Goal: Transaction & Acquisition: Purchase product/service

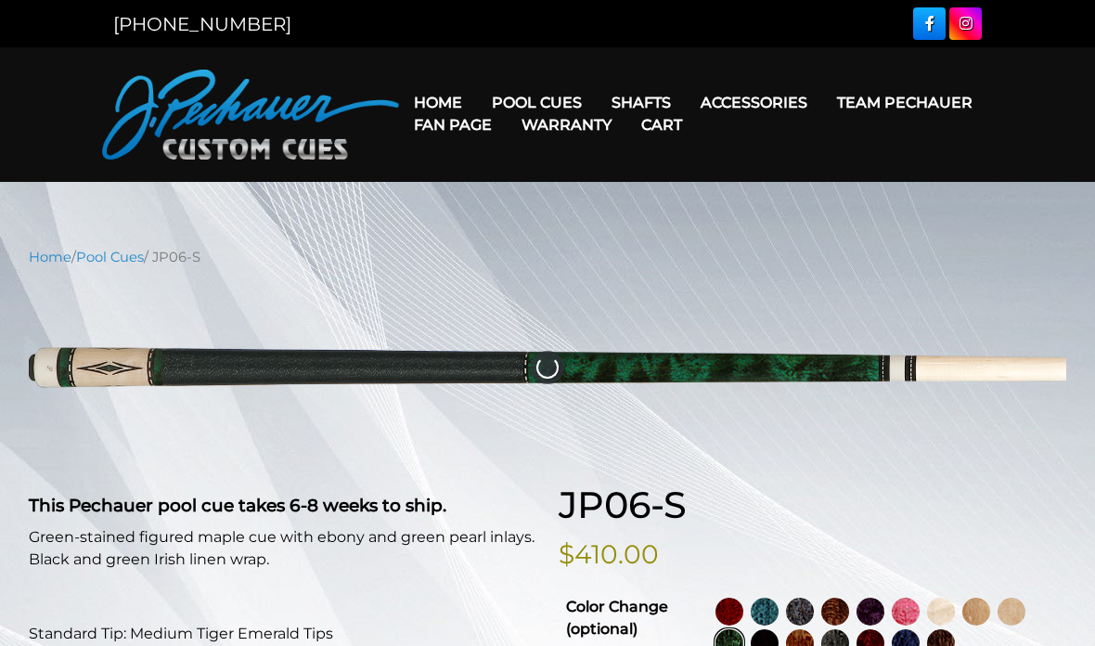
select select "*****"
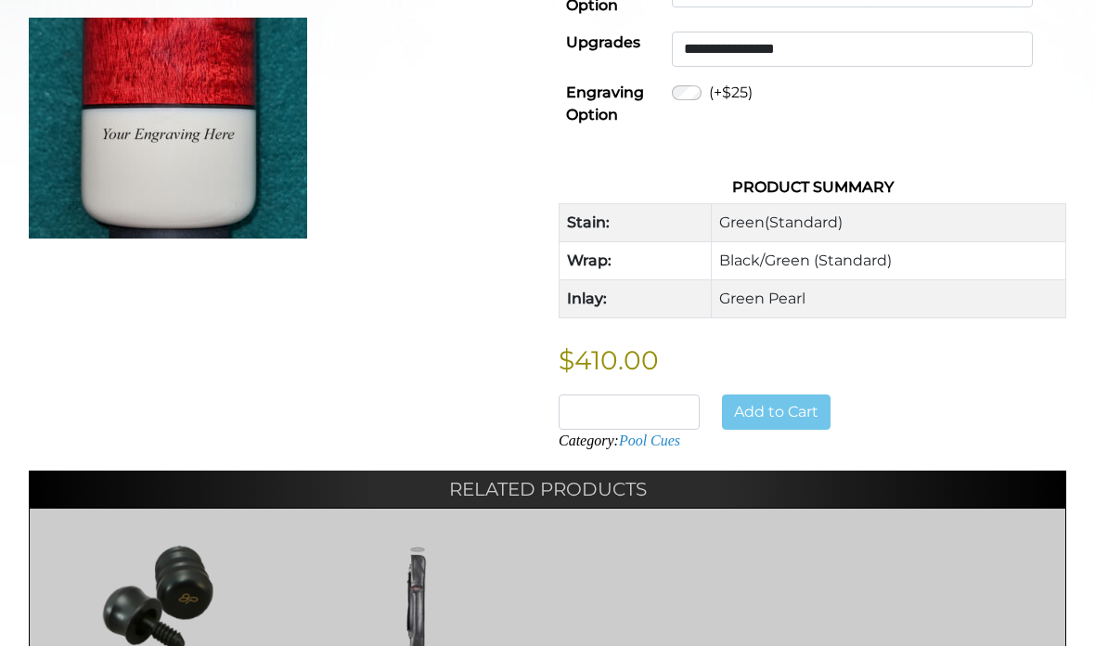
scroll to position [901, 0]
click at [808, 395] on div "Add to Cart" at bounding box center [792, 412] width 163 height 35
click at [810, 400] on div "Add to Cart" at bounding box center [792, 412] width 163 height 35
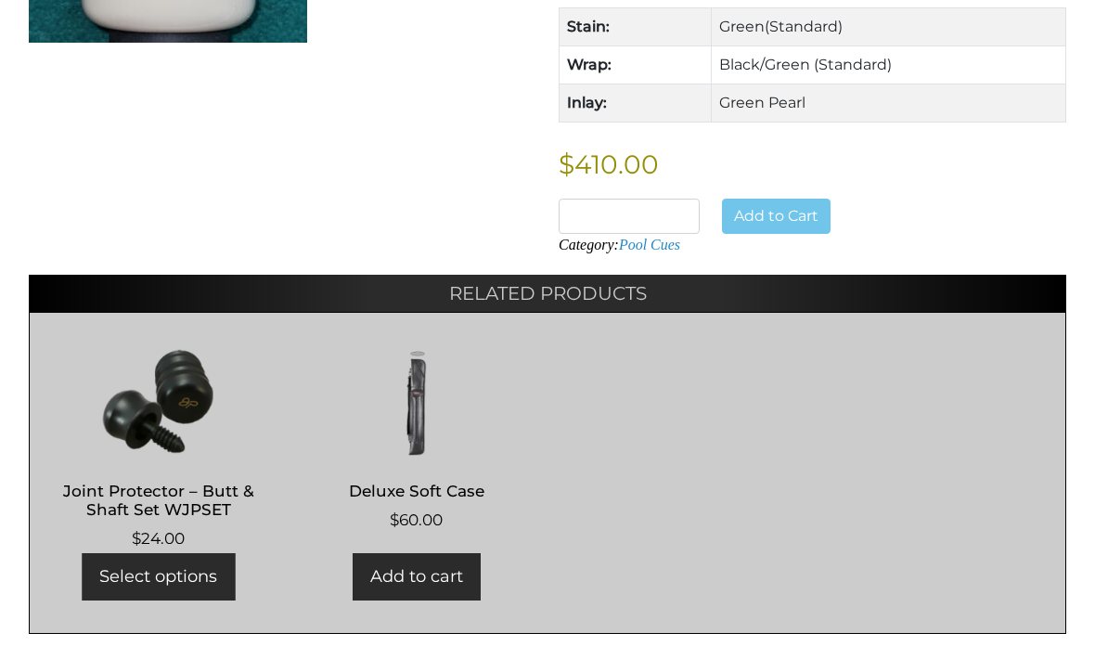
scroll to position [1073, 0]
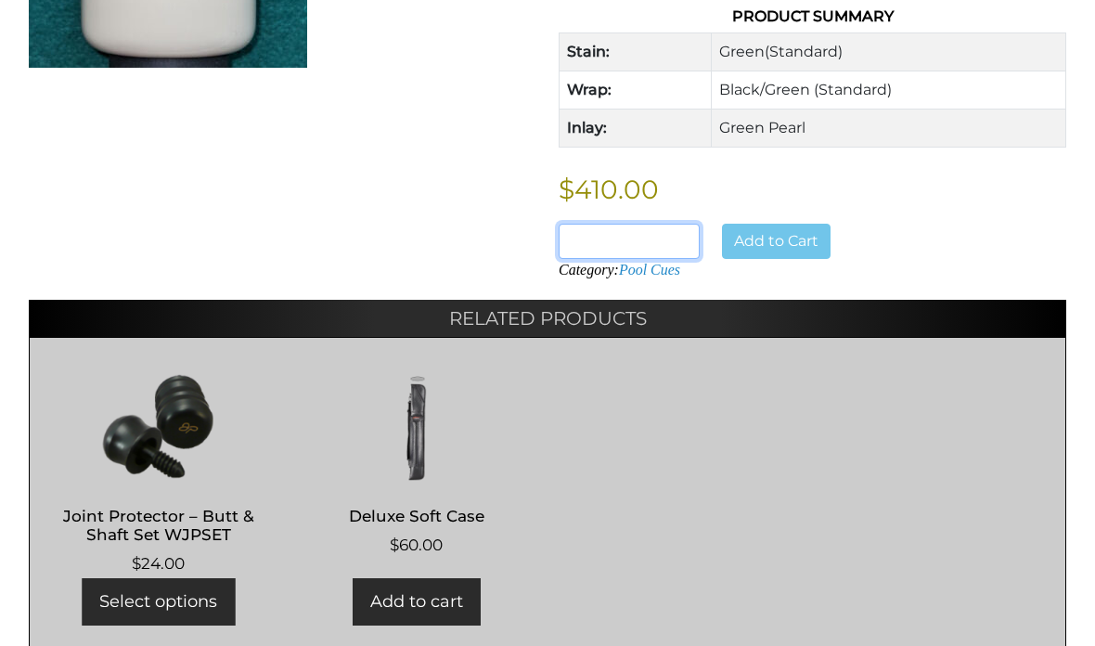
click at [678, 224] on input "*" at bounding box center [629, 241] width 141 height 35
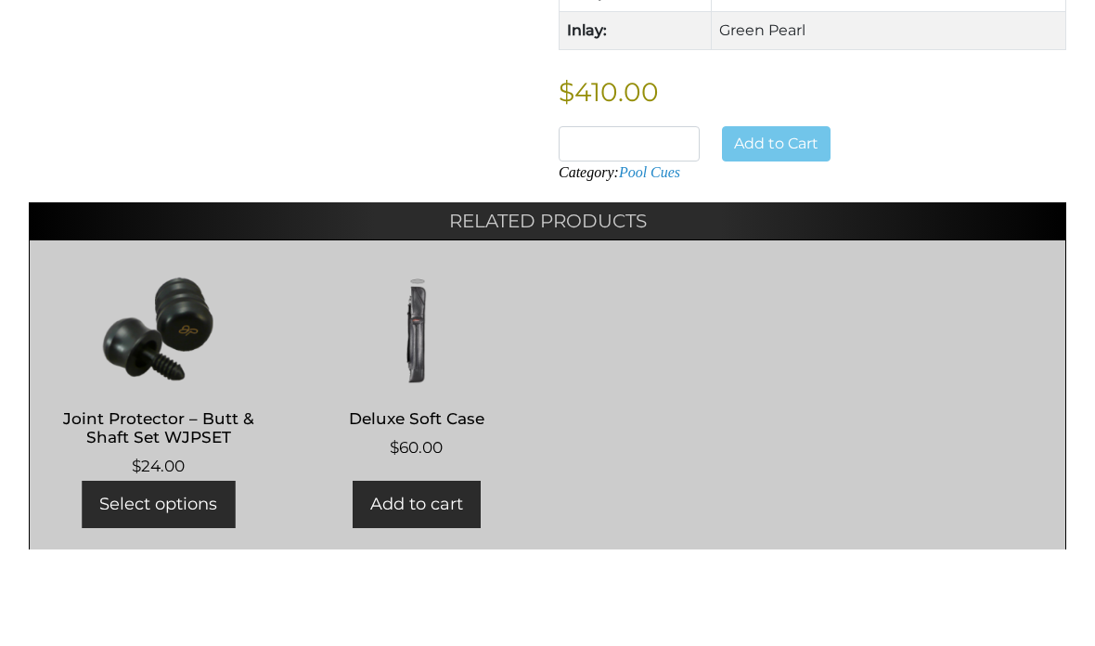
click at [811, 224] on div "Add to Cart" at bounding box center [792, 241] width 163 height 35
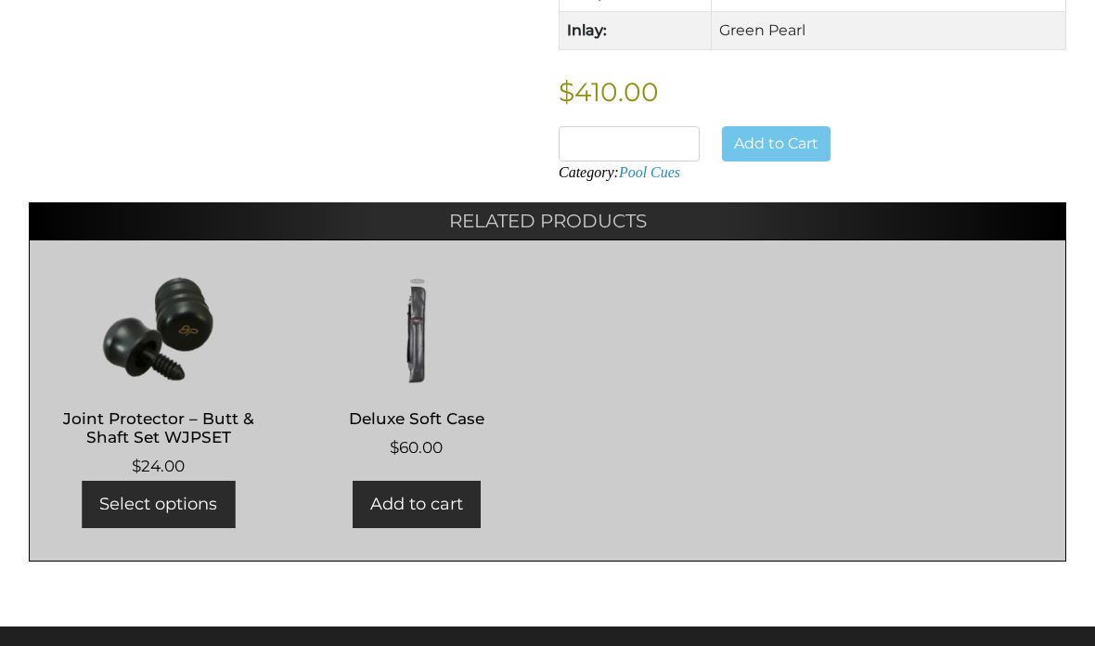
click at [819, 126] on div "Add to Cart" at bounding box center [792, 143] width 163 height 35
click at [412, 482] on link "Add to cart" at bounding box center [417, 504] width 128 height 47
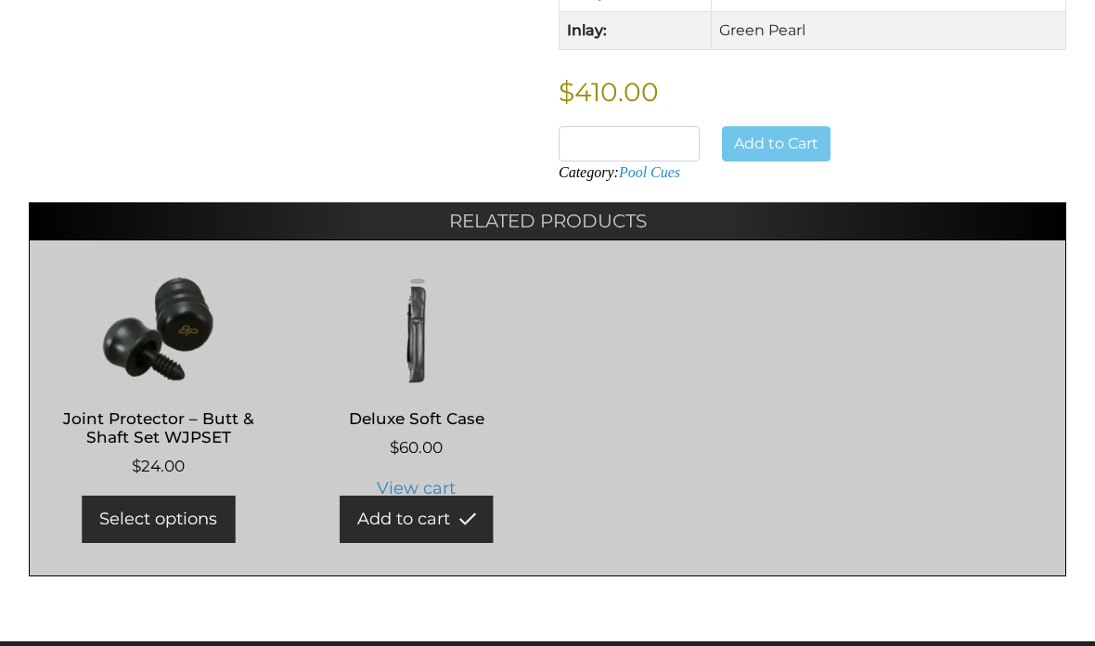
click at [430, 468] on link "View cart" at bounding box center [416, 484] width 79 height 33
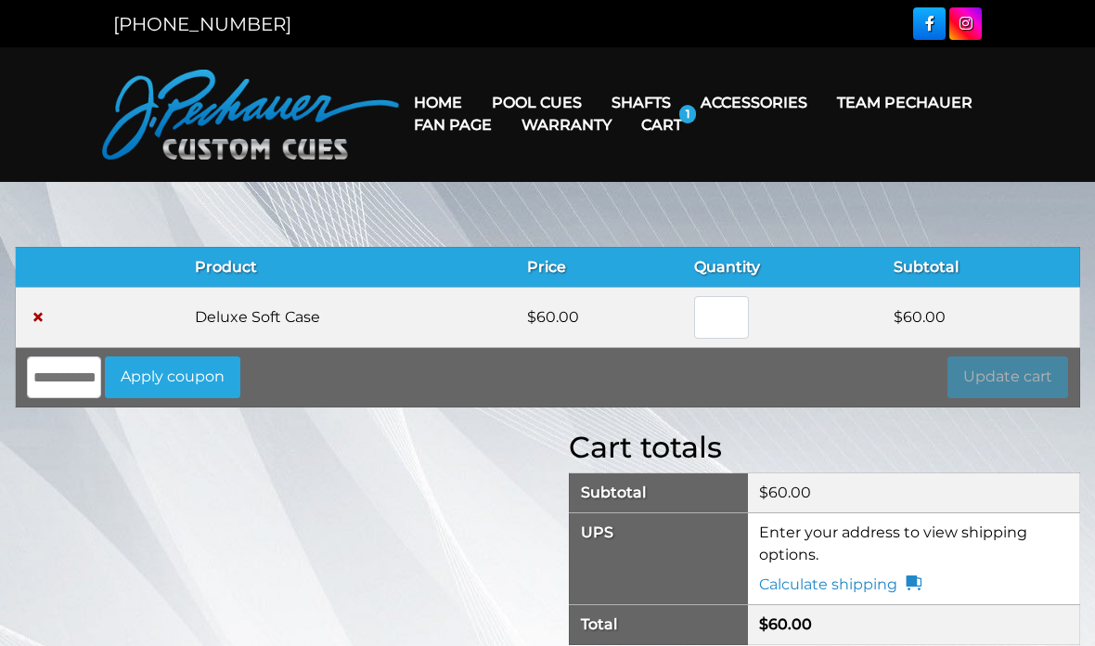
click at [738, 319] on input "*" at bounding box center [721, 317] width 54 height 43
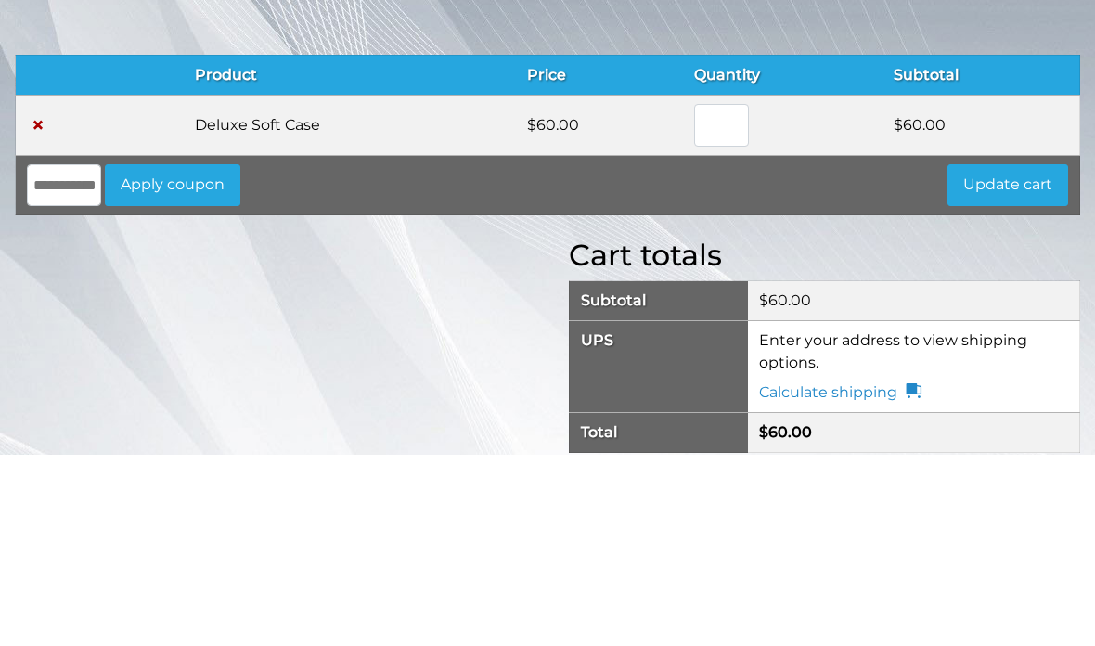
type input "*"
click at [1031, 356] on button "Update cart" at bounding box center [1008, 377] width 121 height 43
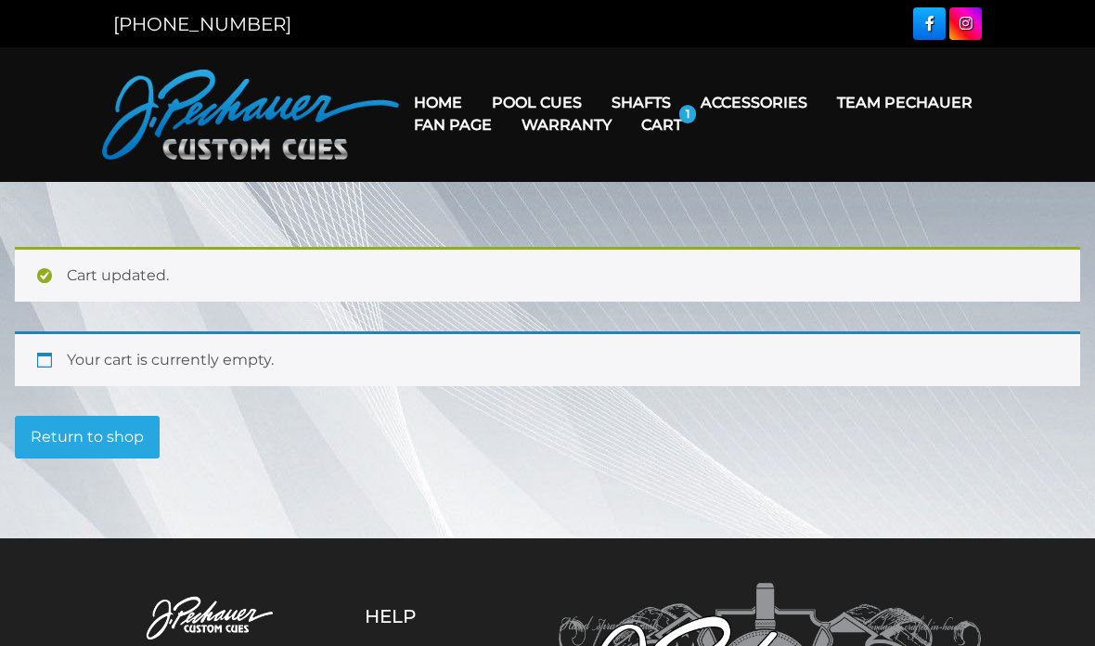
click at [697, 125] on link "Cart" at bounding box center [662, 124] width 71 height 47
